Goal: Check status

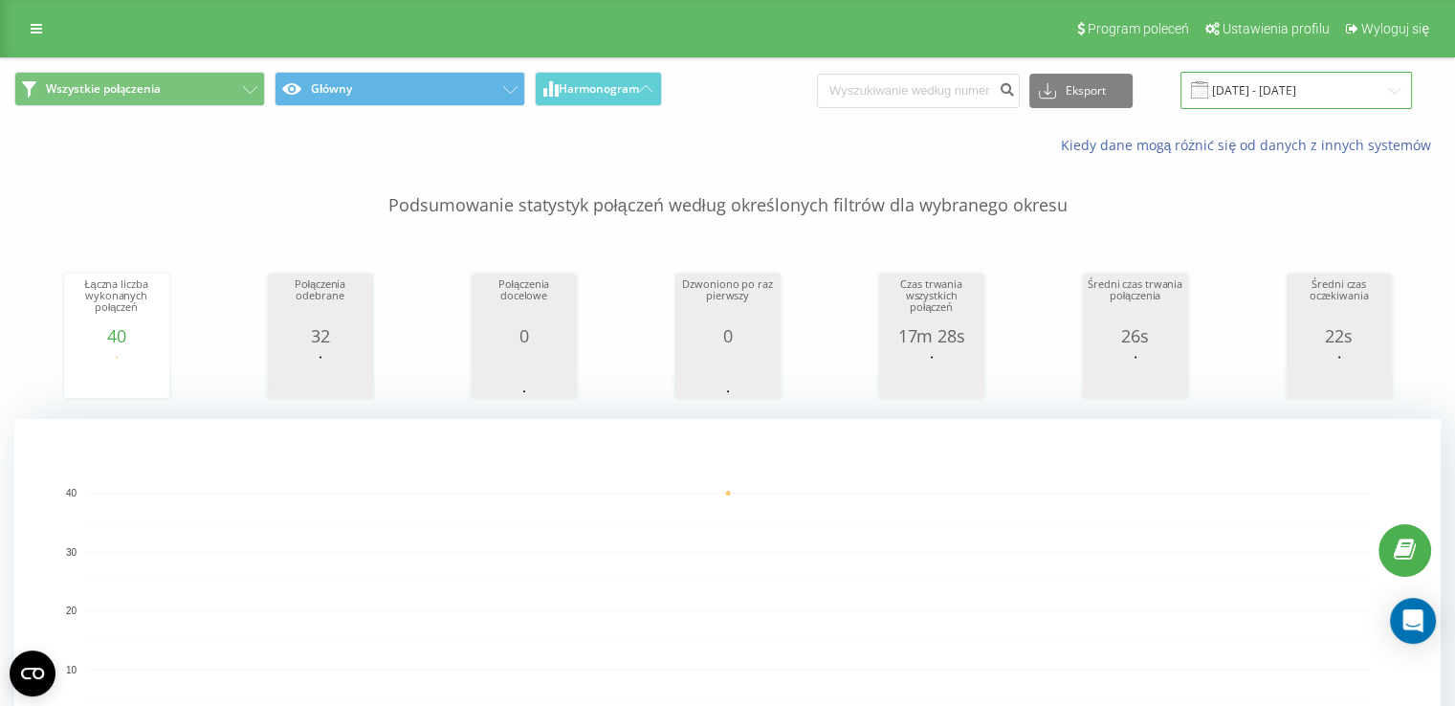
click at [1260, 90] on input "[DATE] - [DATE]" at bounding box center [1297, 90] width 232 height 37
drag, startPoint x: 1375, startPoint y: 33, endPoint x: 1336, endPoint y: 196, distance: 168.2
click at [1375, 33] on span "Wyloguj się" at bounding box center [1395, 28] width 68 height 15
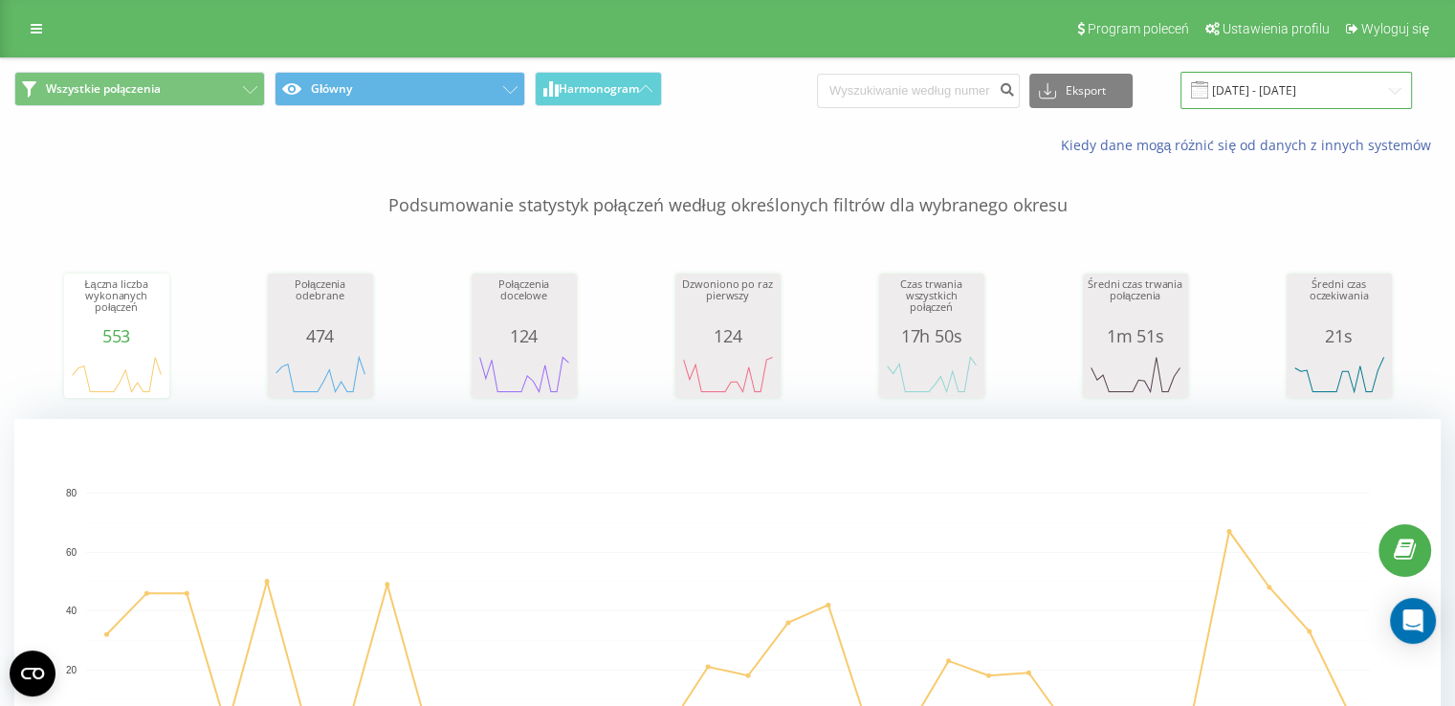
click at [1249, 95] on input "21.07.2025 - 21.08.2025" at bounding box center [1297, 90] width 232 height 37
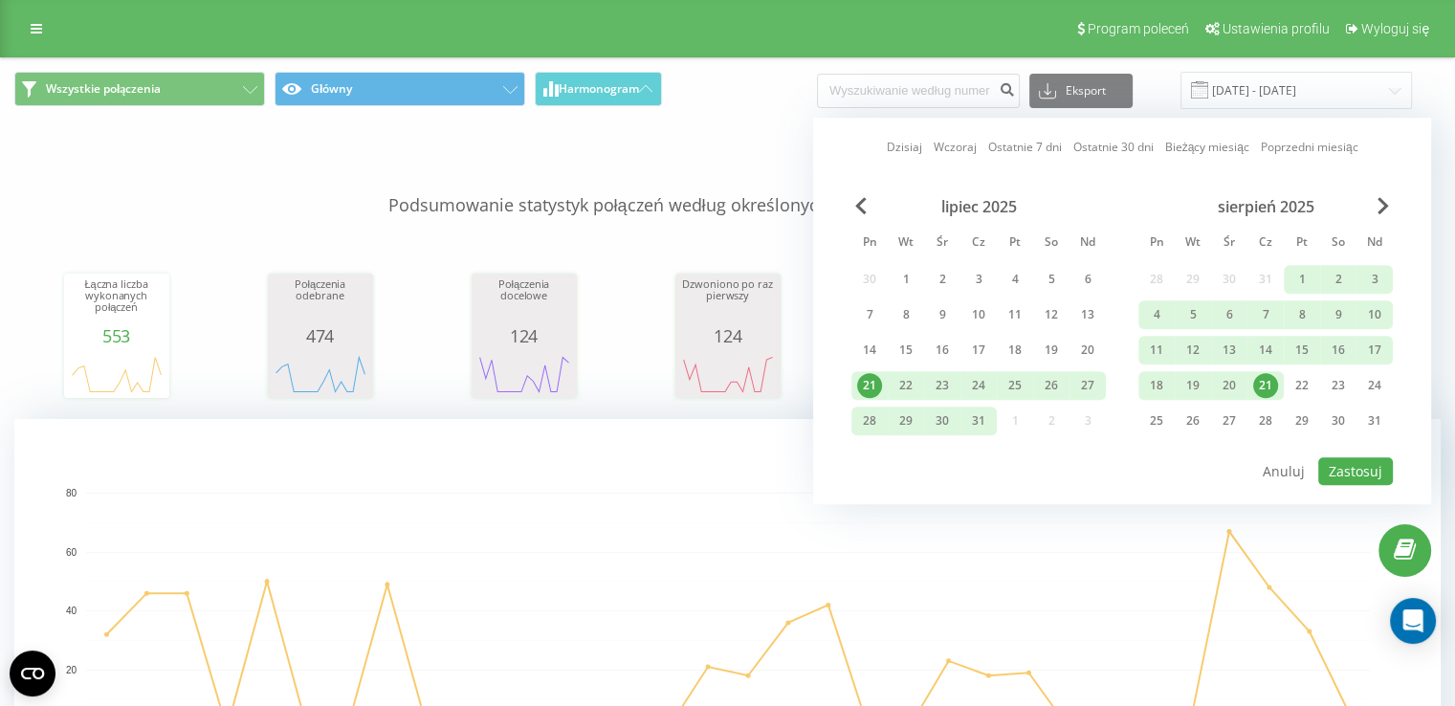
click at [1266, 387] on div "21" at bounding box center [1265, 385] width 25 height 25
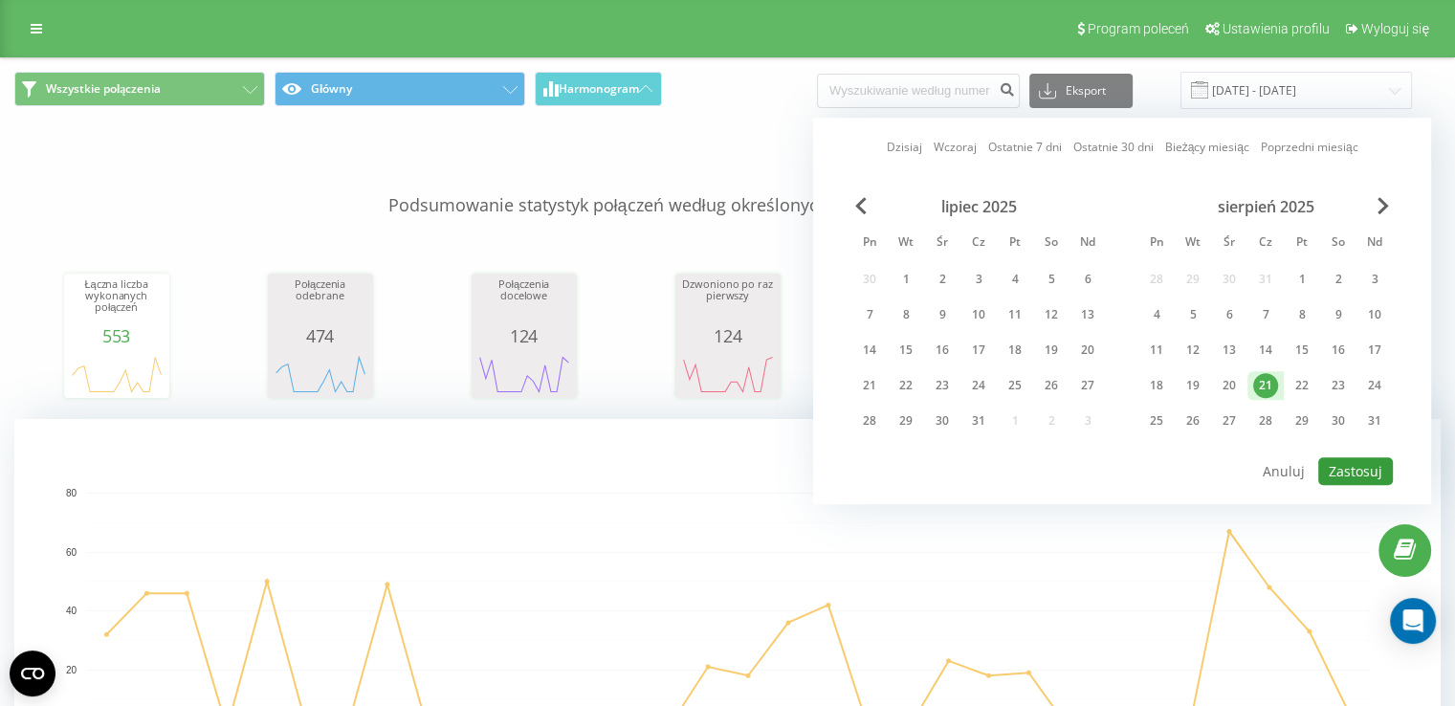
click at [1359, 471] on button "Zastosuj" at bounding box center [1355, 471] width 75 height 28
type input "21.08.2025 - 21.08.2025"
